Goal: Task Accomplishment & Management: Complete application form

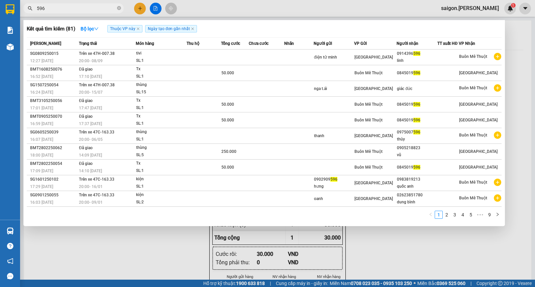
drag, startPoint x: 147, startPoint y: 11, endPoint x: 143, endPoint y: 9, distance: 3.9
click at [143, 9] on div at bounding box center [267, 143] width 535 height 287
click at [143, 9] on button at bounding box center [140, 9] width 12 height 12
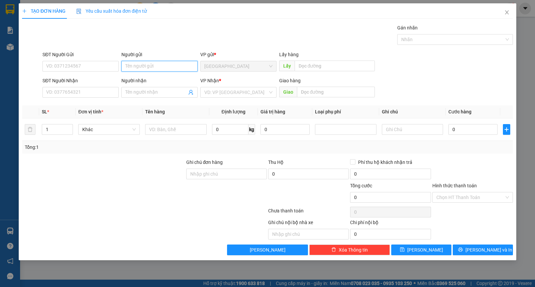
click at [175, 66] on input "Người gửi" at bounding box center [159, 66] width 76 height 11
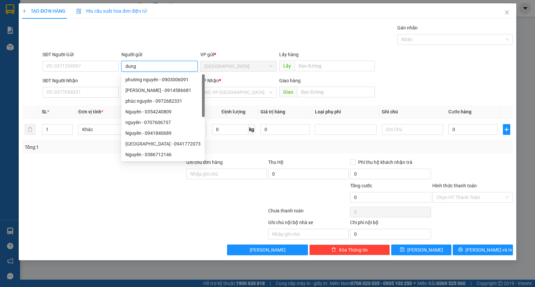
type input "dung"
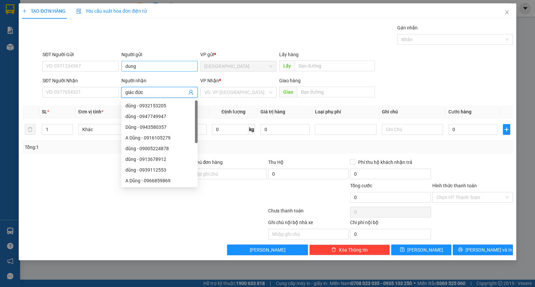
type input "giác đức"
type input "ư"
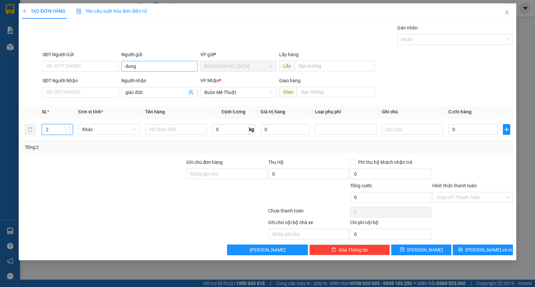
type input "2"
type input "kiện"
click at [497, 249] on button "[PERSON_NAME] và In" at bounding box center [483, 250] width 60 height 11
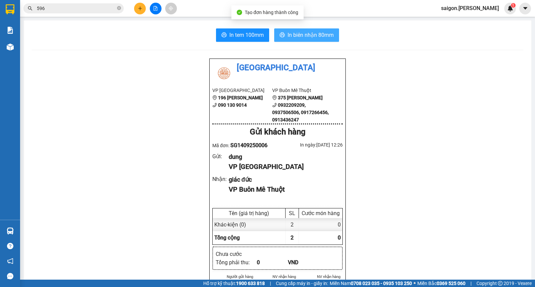
click at [321, 33] on span "In biên nhận 80mm" at bounding box center [311, 35] width 46 height 8
